Goal: Find specific page/section: Find specific page/section

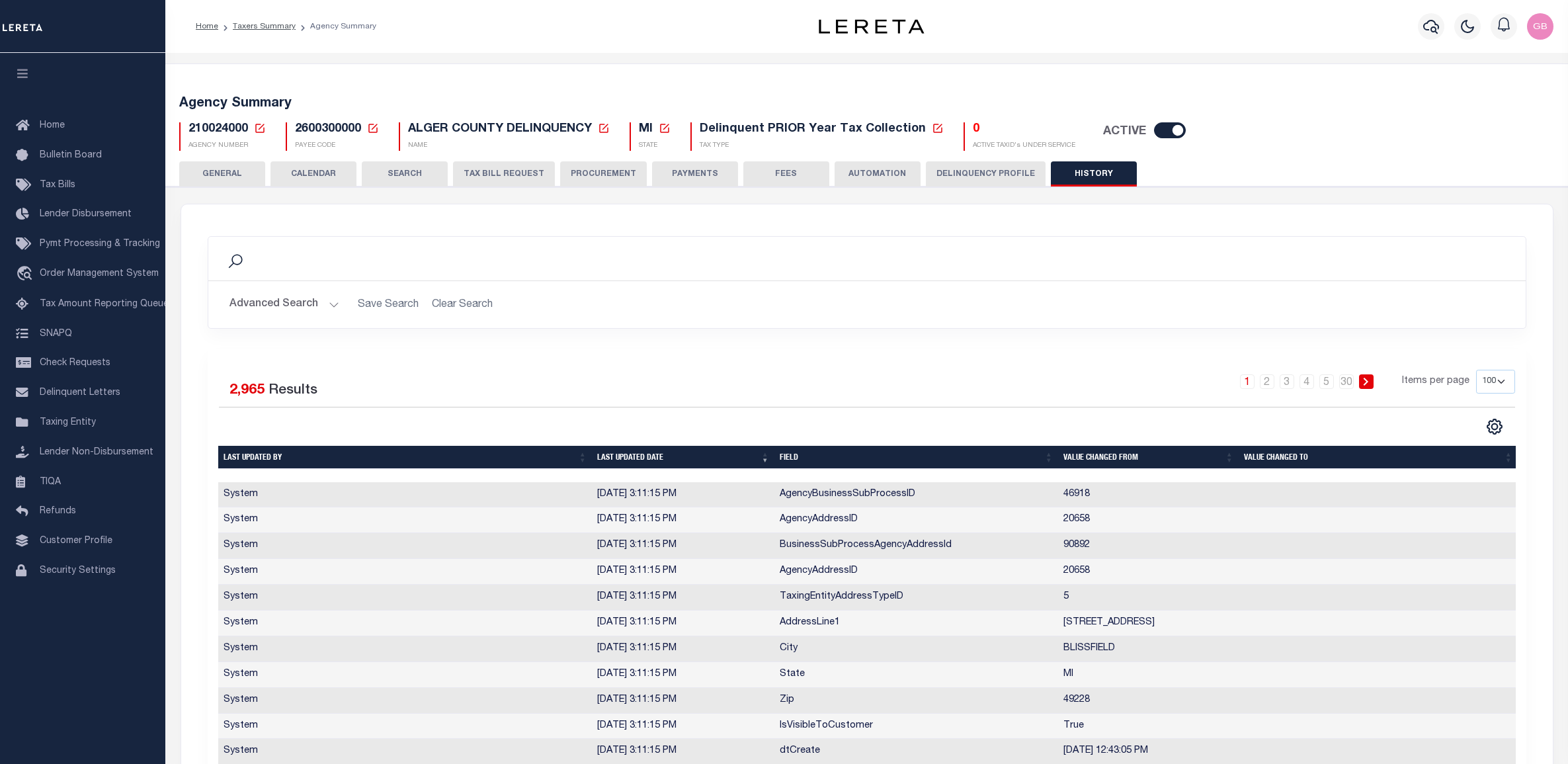
select select "100"
click at [258, 128] on icon at bounding box center [259, 128] width 12 height 12
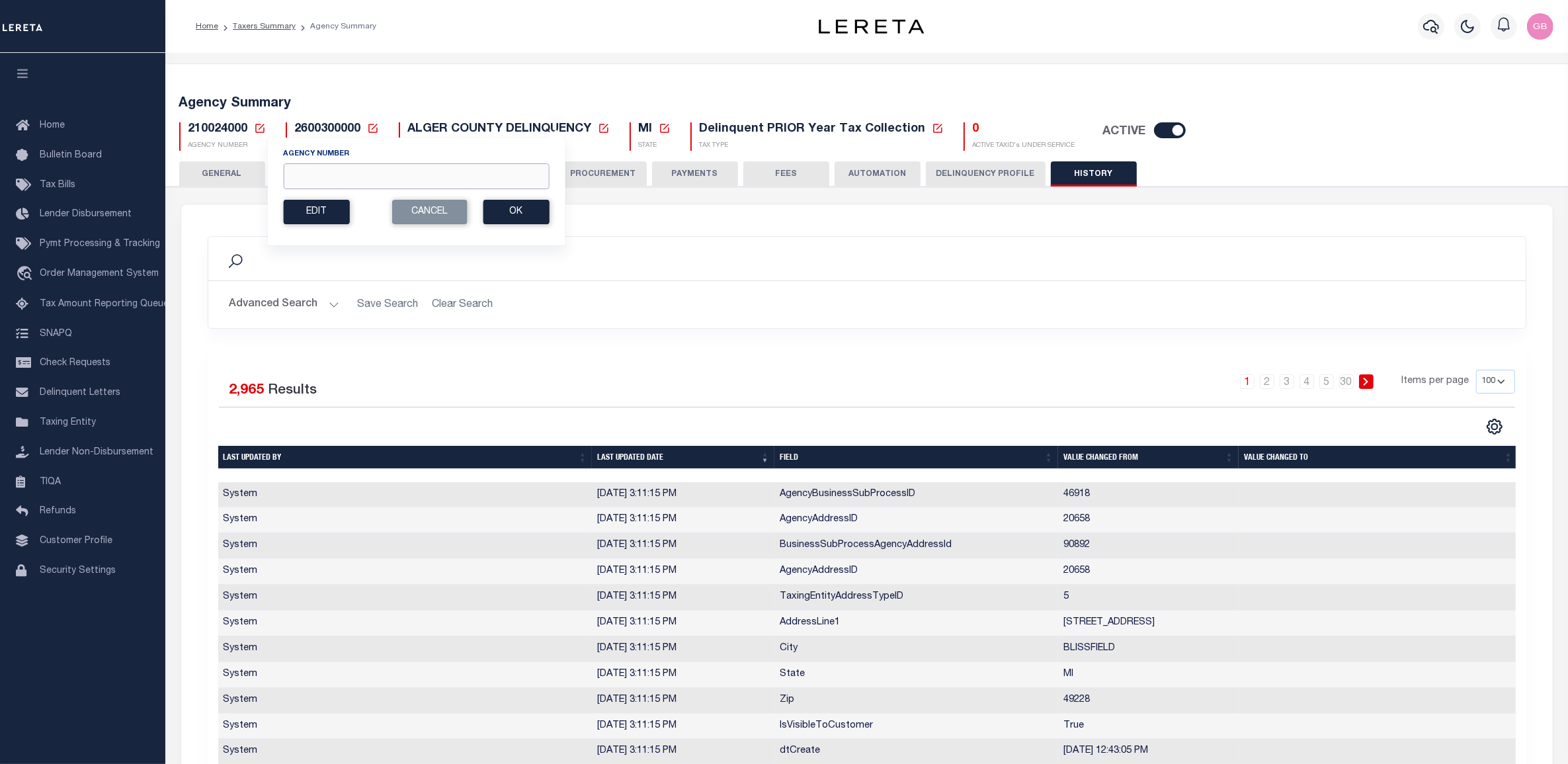
click at [437, 169] on input "Agency Number" at bounding box center [415, 176] width 266 height 26
type input "280100201"
